Goal: Task Accomplishment & Management: Manage account settings

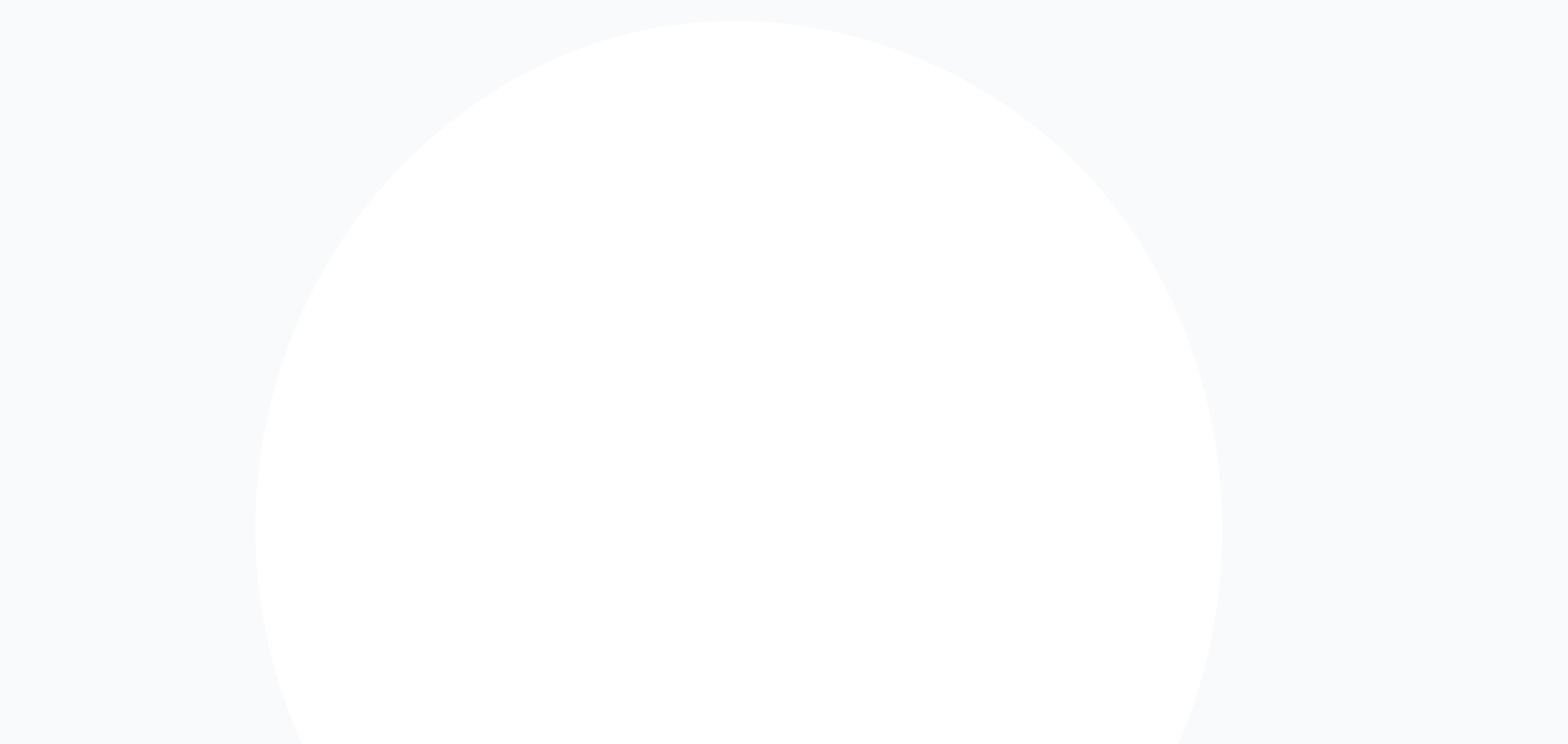
type input "****"
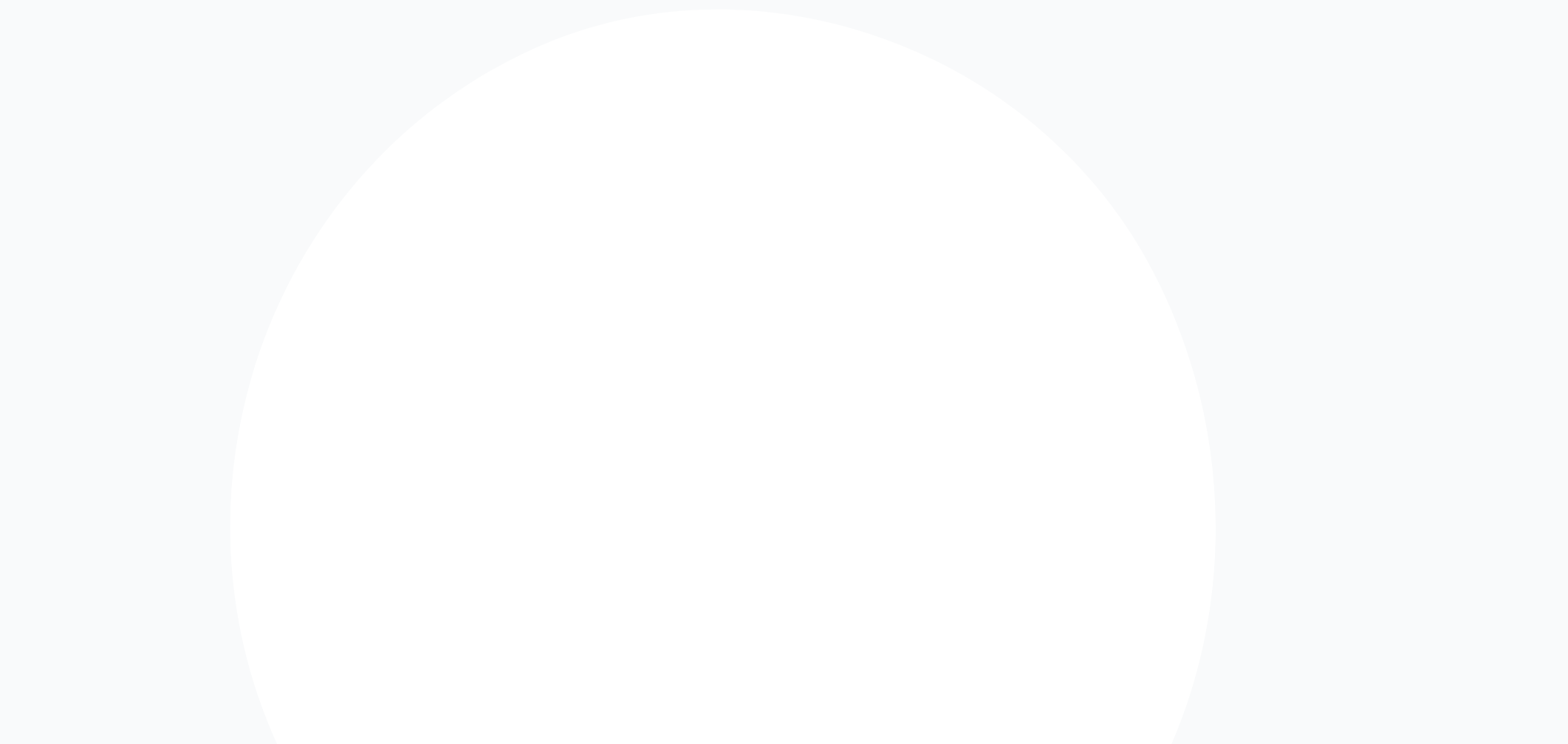
type input "**********"
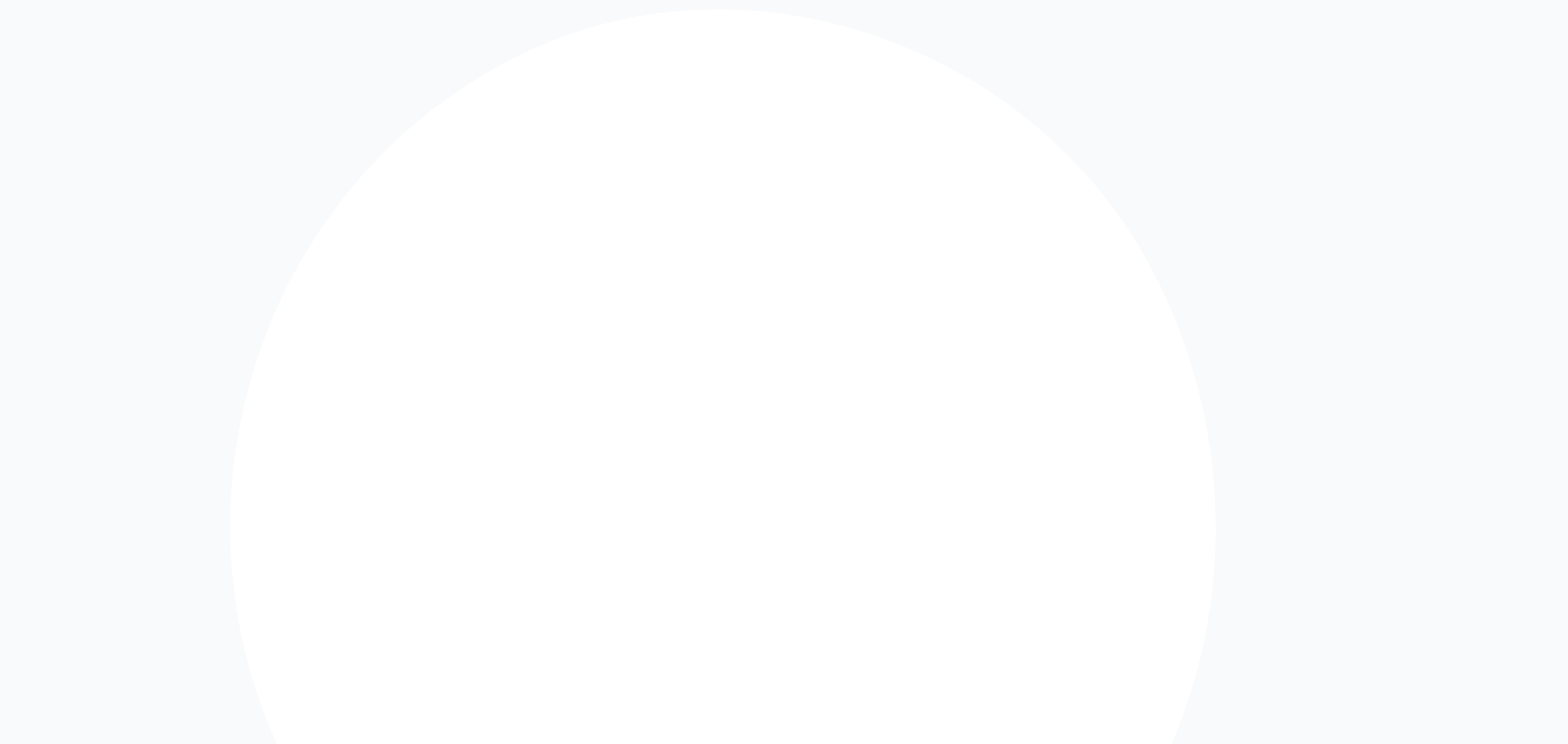
type input "**********"
